Goal: Transaction & Acquisition: Purchase product/service

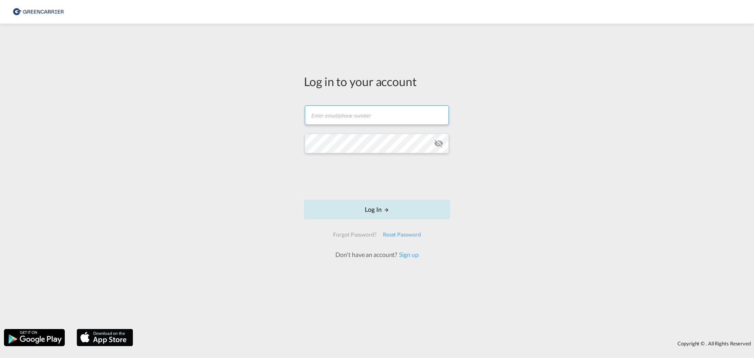
type input "[EMAIL_ADDRESS][DOMAIN_NAME]"
click at [352, 209] on button "Log In" at bounding box center [377, 209] width 146 height 20
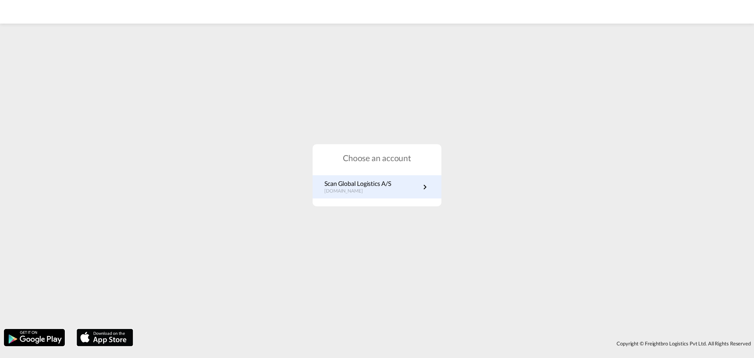
click at [338, 184] on p "Scan Global Logistics A/S" at bounding box center [357, 183] width 67 height 9
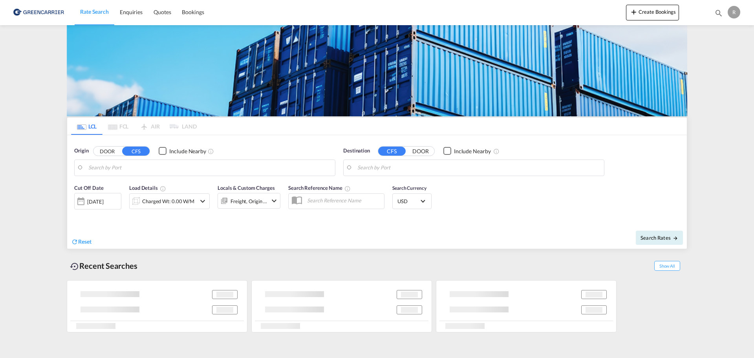
type input "DK-9220, [GEOGRAPHIC_DATA][PERSON_NAME], [GEOGRAPHIC_DATA], Romdrup-[GEOGRAPHIC…"
type input "Busan, KRPUS"
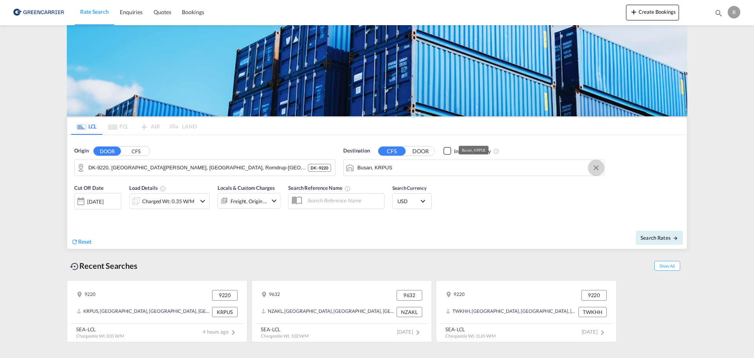
click at [596, 167] on button "Clear Input" at bounding box center [596, 168] width 12 height 12
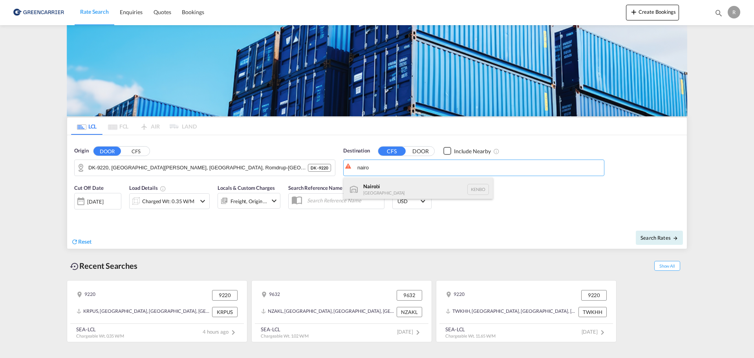
click at [423, 183] on div "Nairo bi Kenya KENBO" at bounding box center [417, 189] width 149 height 24
type input "Nairobi, KENBO"
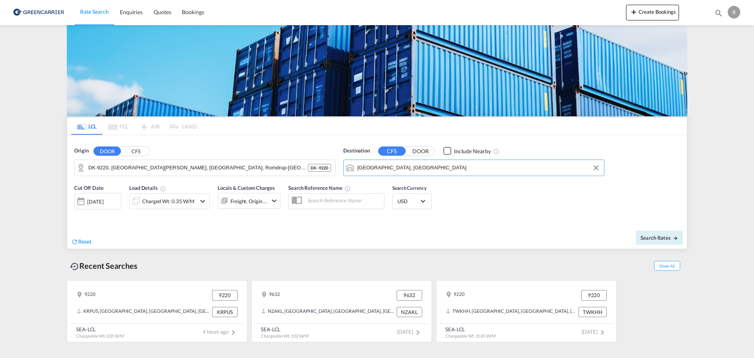
click at [178, 208] on div "Charged Wt: 0.35 W/M" at bounding box center [163, 201] width 66 height 16
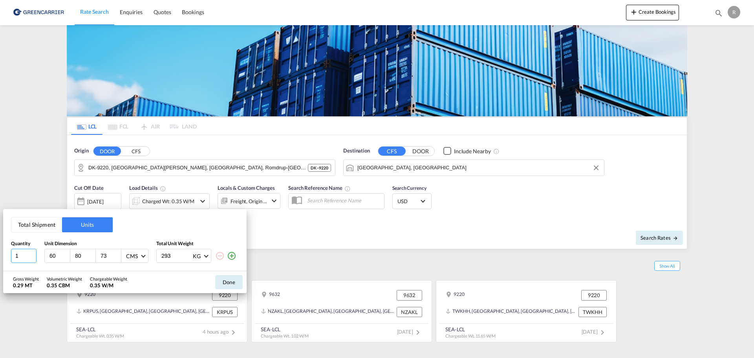
drag, startPoint x: 21, startPoint y: 257, endPoint x: -43, endPoint y: 259, distance: 63.6
click at [0, 259] on html "Rate Search Enquiries Quotes Bookings Rate Search Enquiries" at bounding box center [377, 179] width 754 height 358
type input "6"
type input "120"
type input "86"
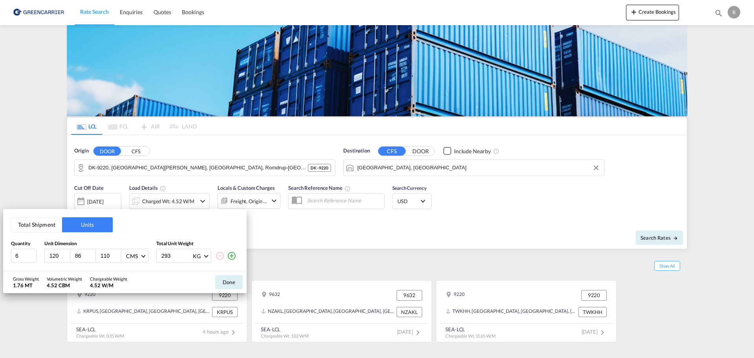
type input "110"
type input "1270"
click at [224, 284] on button "Done" at bounding box center [228, 282] width 27 height 14
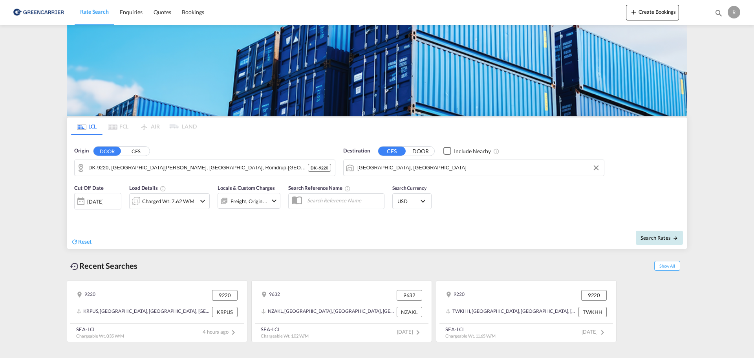
click at [659, 235] on span "Search Rates" at bounding box center [659, 237] width 38 height 6
type input "9220 to KENBO / 11 Aug 2025"
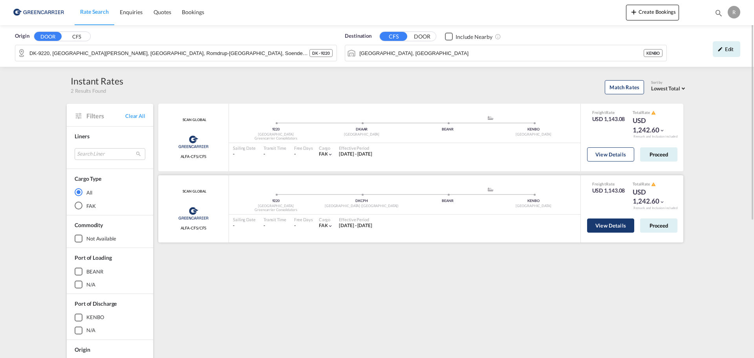
click at [605, 228] on button "View Details" at bounding box center [610, 225] width 47 height 14
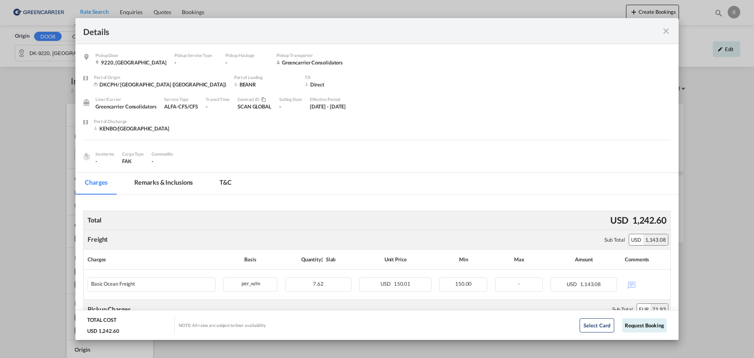
click at [661, 31] on md-icon "icon-close fg-AAA8AD m-0 cursor" at bounding box center [665, 30] width 9 height 9
